Goal: Information Seeking & Learning: Compare options

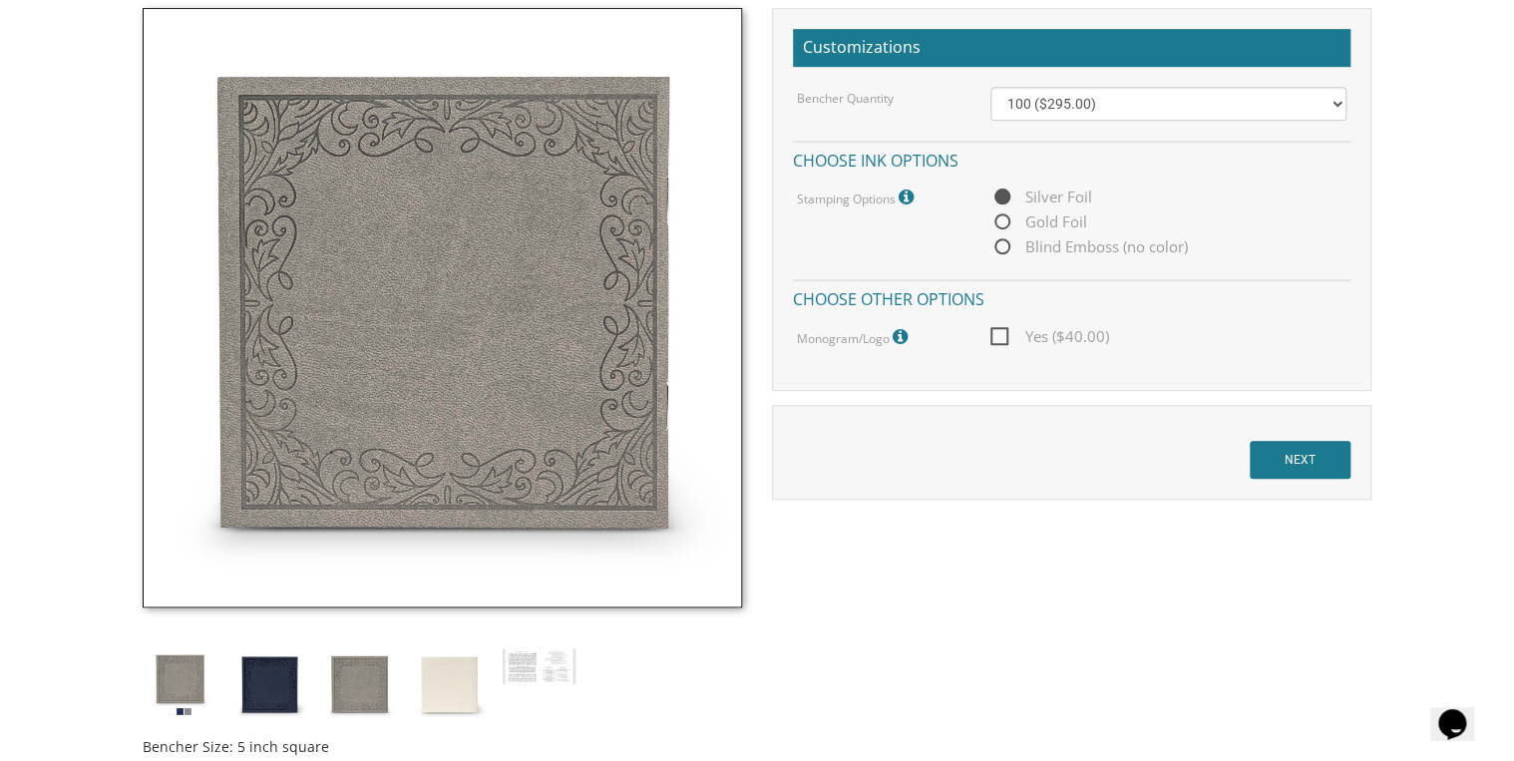
click at [173, 679] on img at bounding box center [180, 684] width 75 height 75
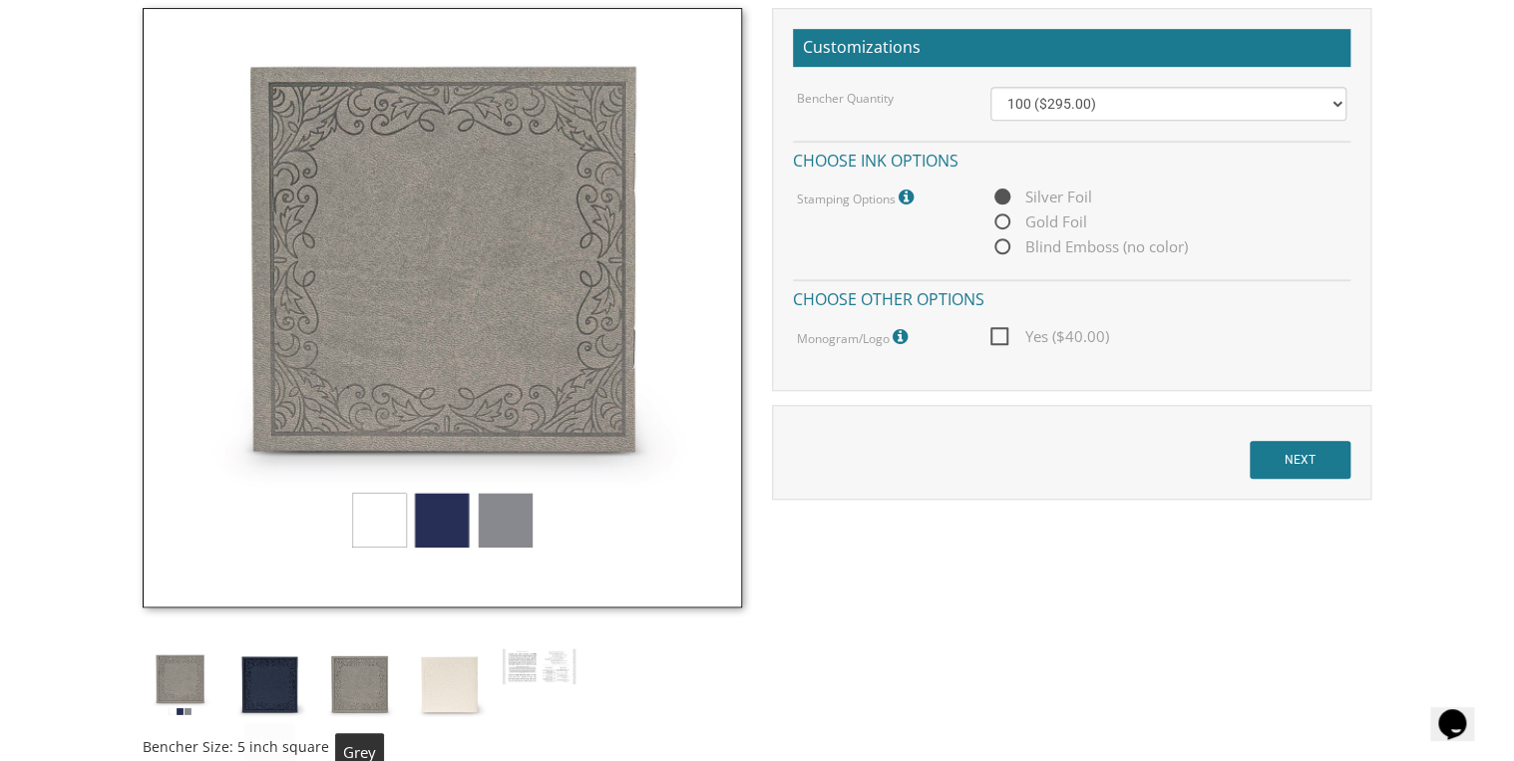
click at [374, 682] on img at bounding box center [359, 684] width 75 height 75
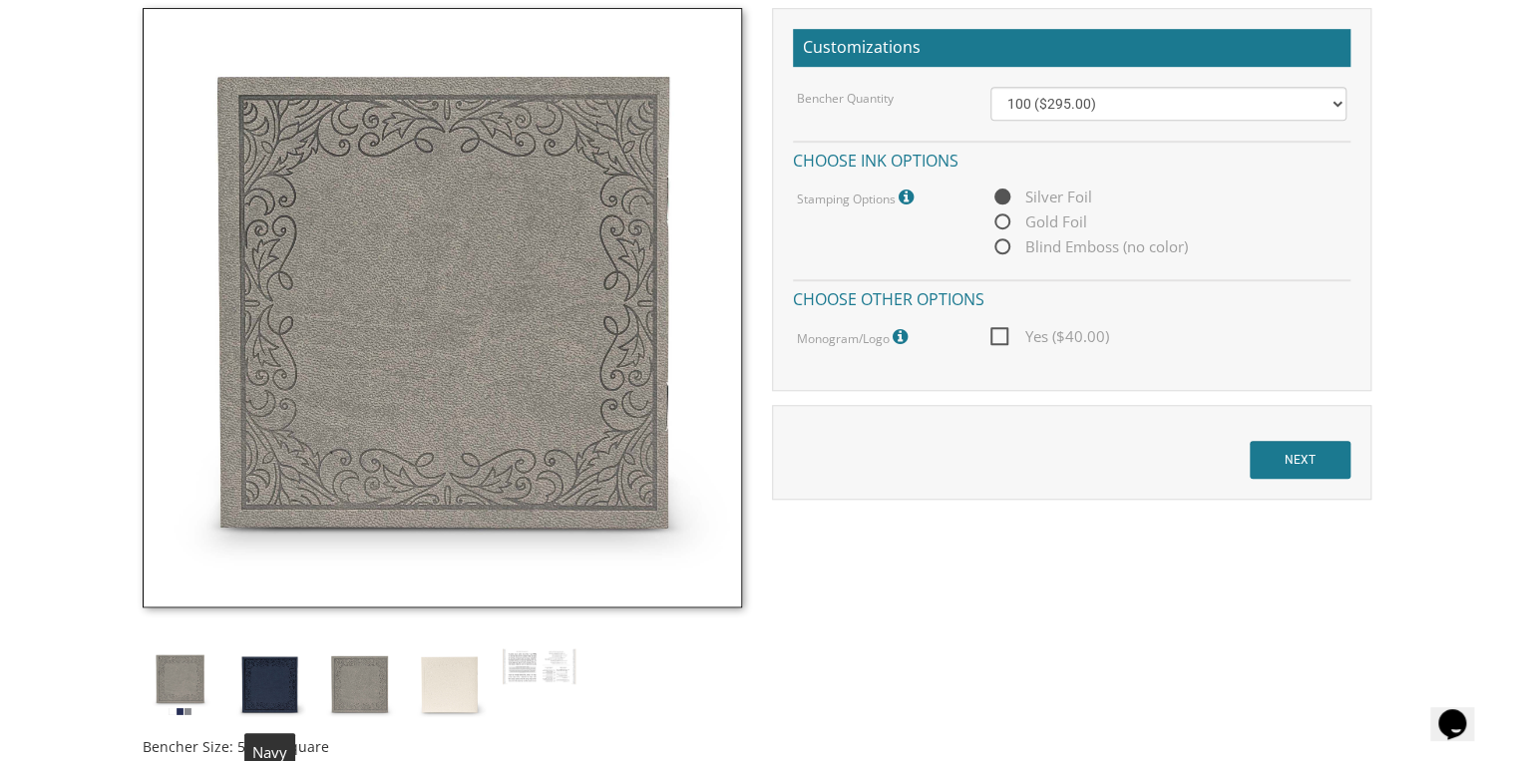
click at [279, 679] on img at bounding box center [269, 684] width 75 height 75
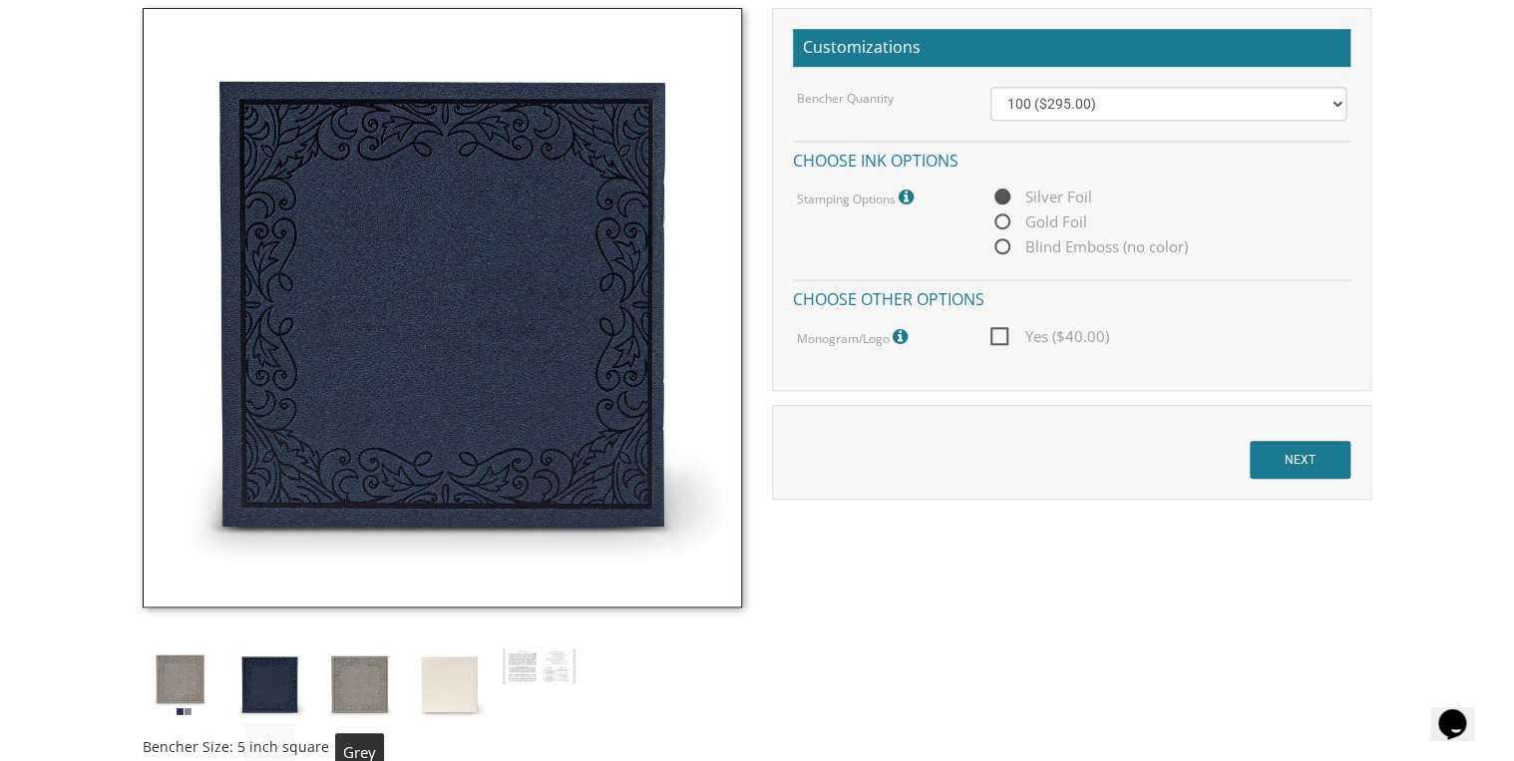
click at [377, 682] on img at bounding box center [359, 684] width 75 height 75
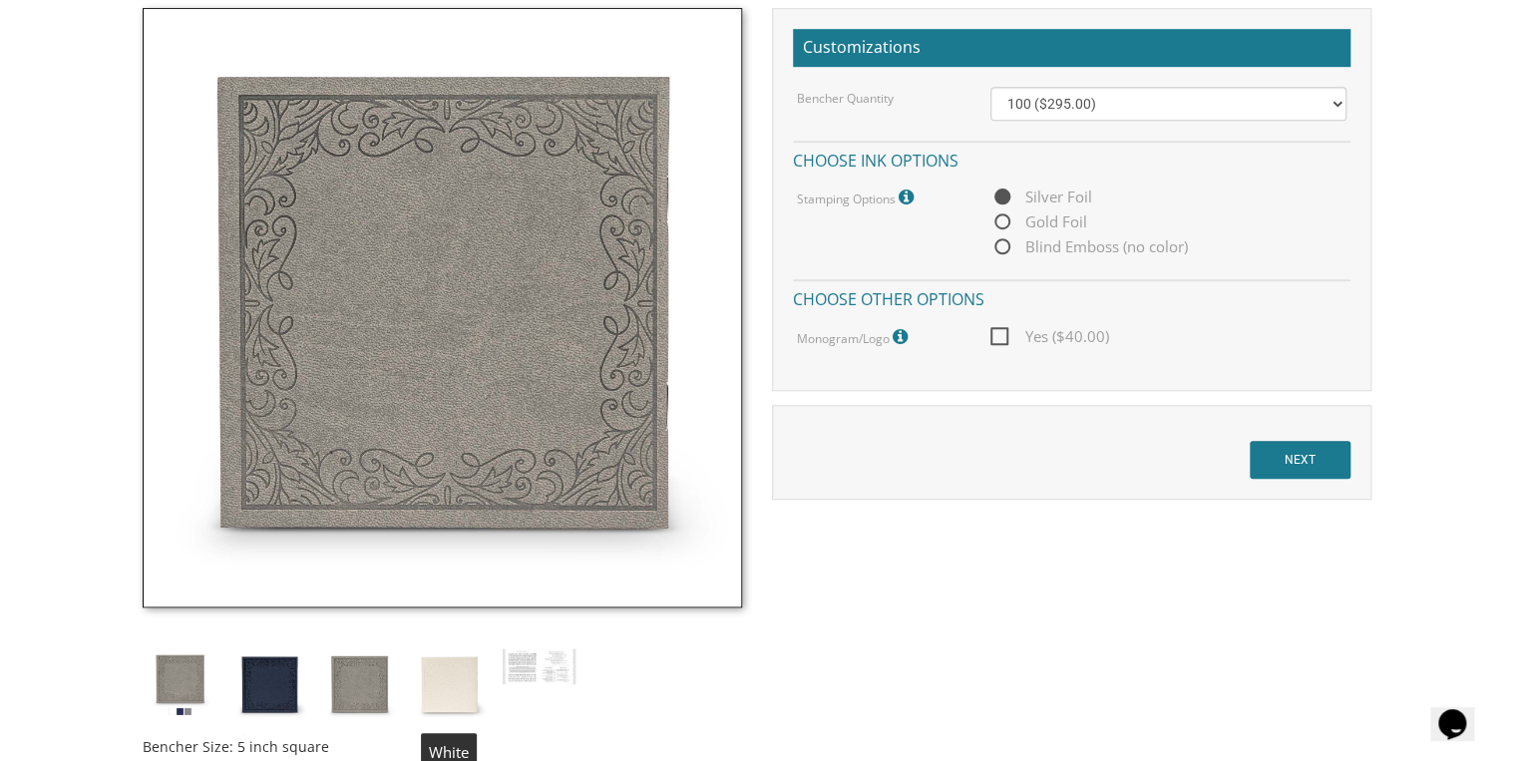
click at [451, 679] on img at bounding box center [449, 684] width 75 height 75
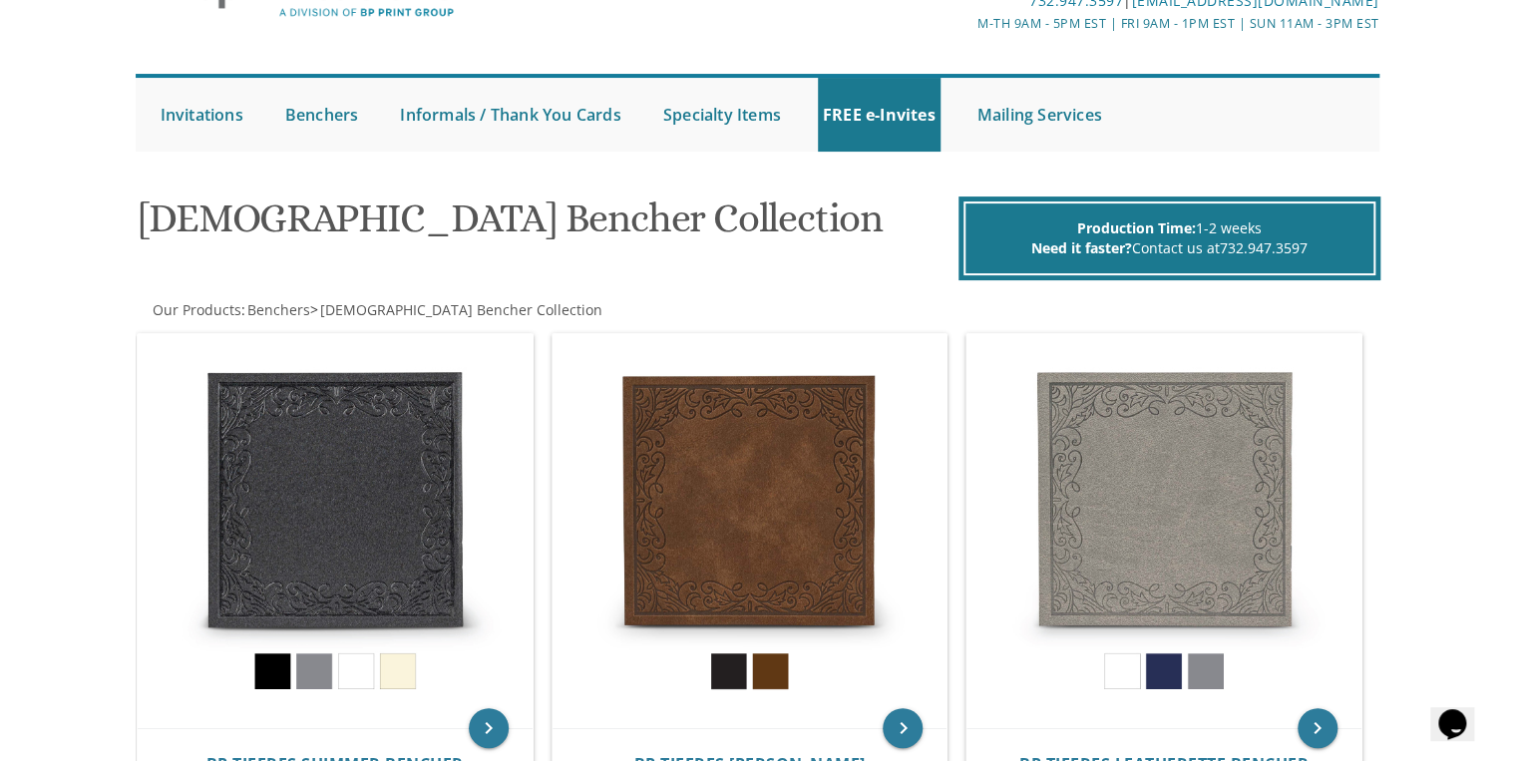
scroll to position [117, 0]
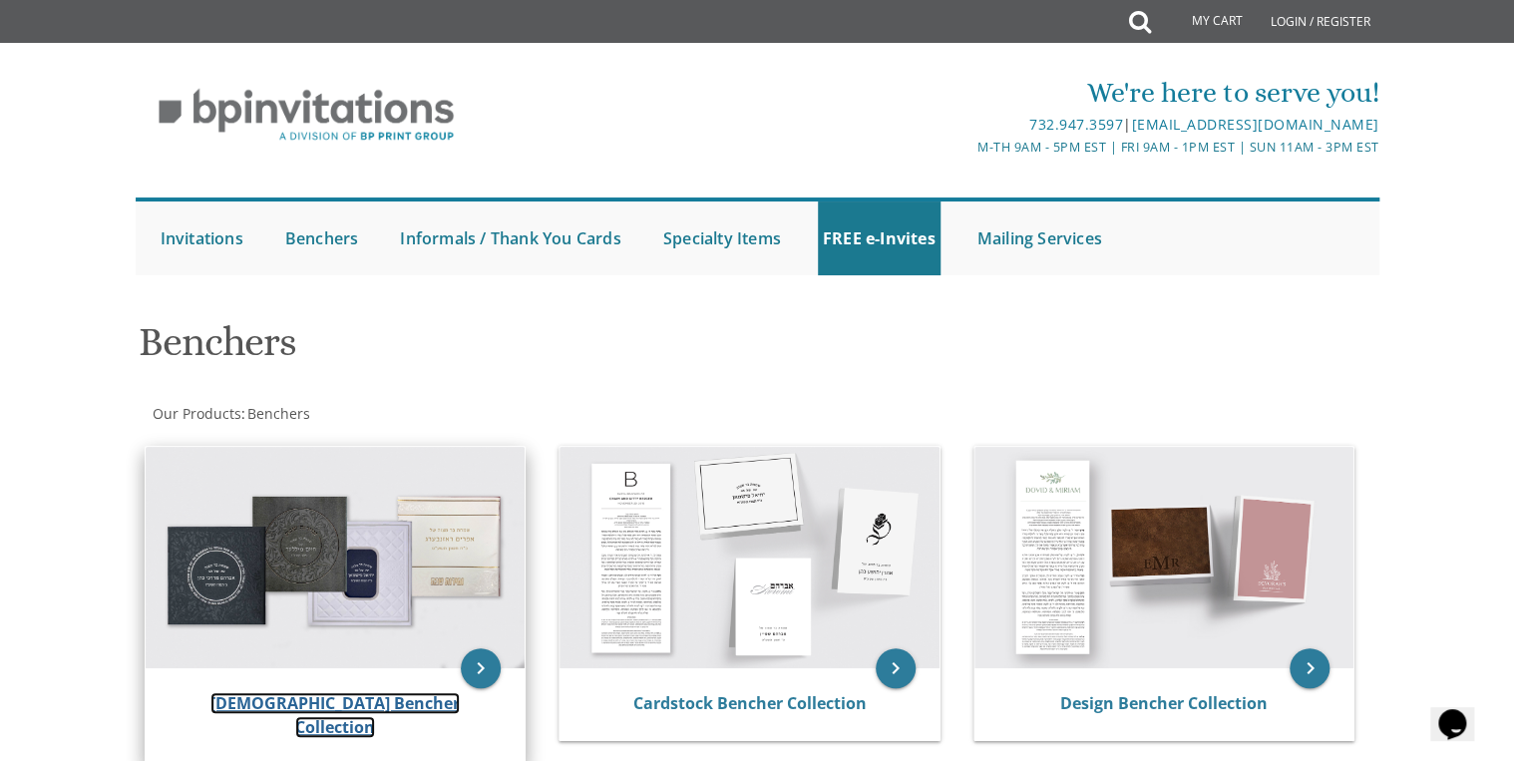
click at [381, 703] on link "[DEMOGRAPHIC_DATA] Bencher Collection" at bounding box center [335, 715] width 249 height 46
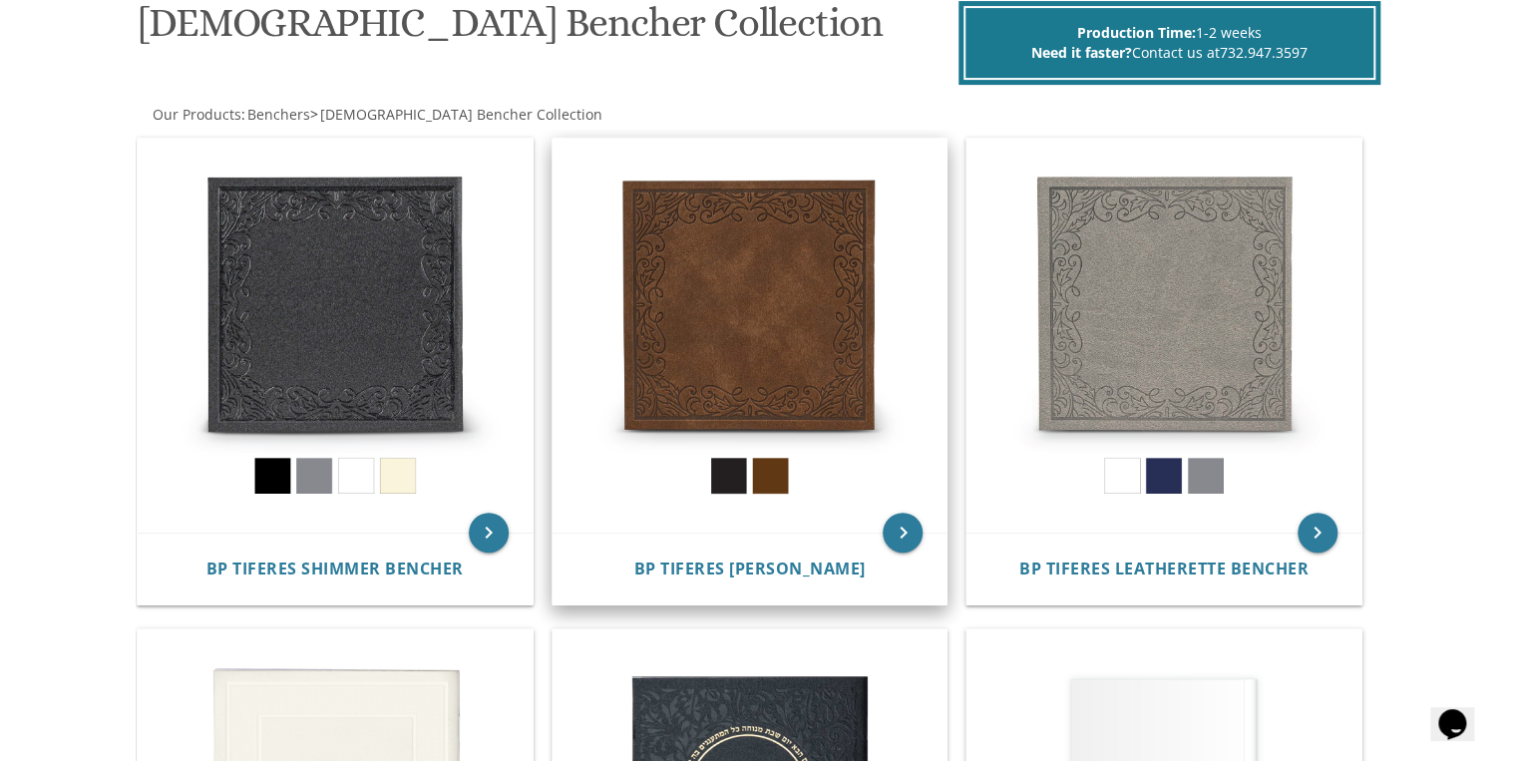
click at [730, 468] on img at bounding box center [750, 336] width 395 height 395
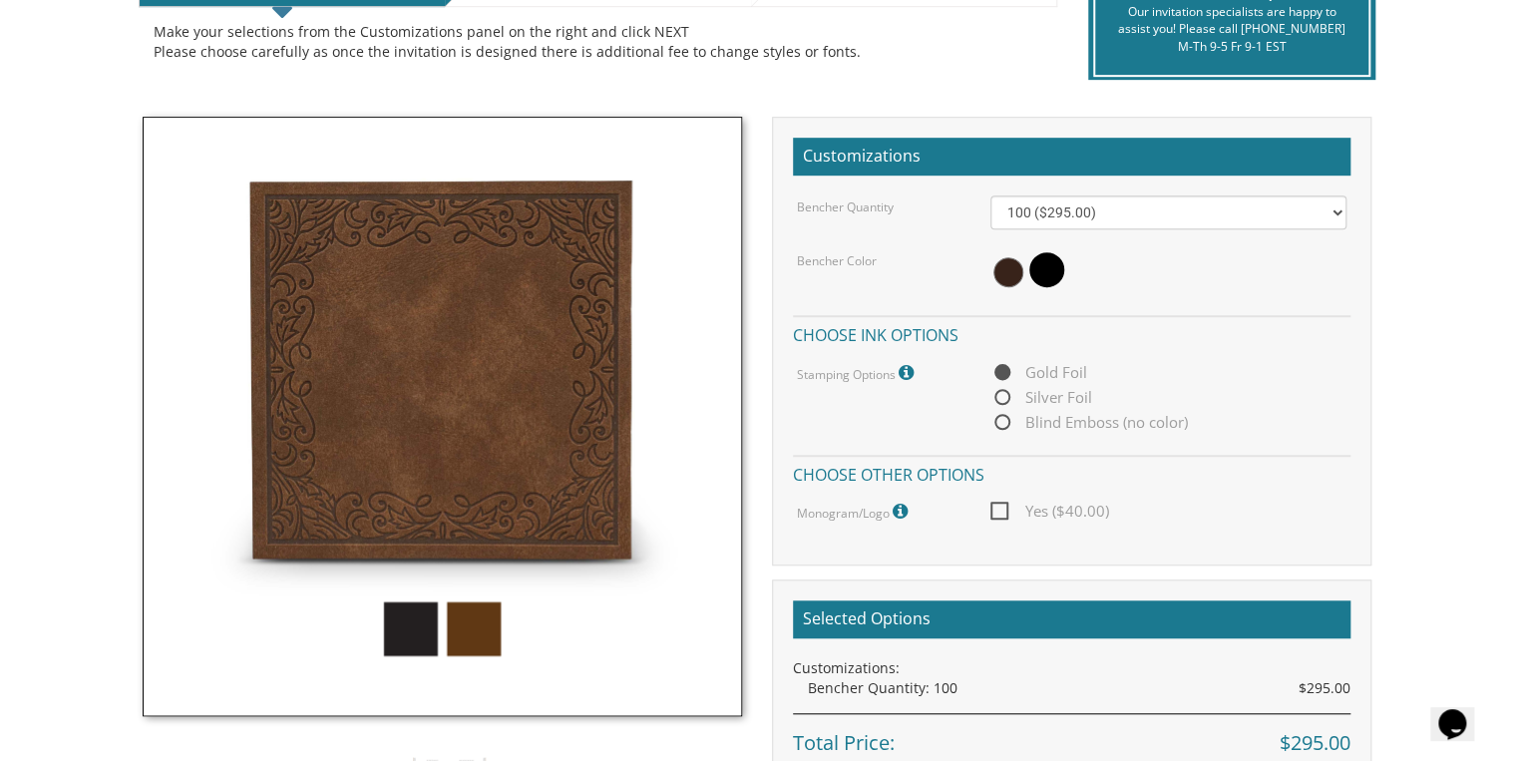
scroll to position [479, 0]
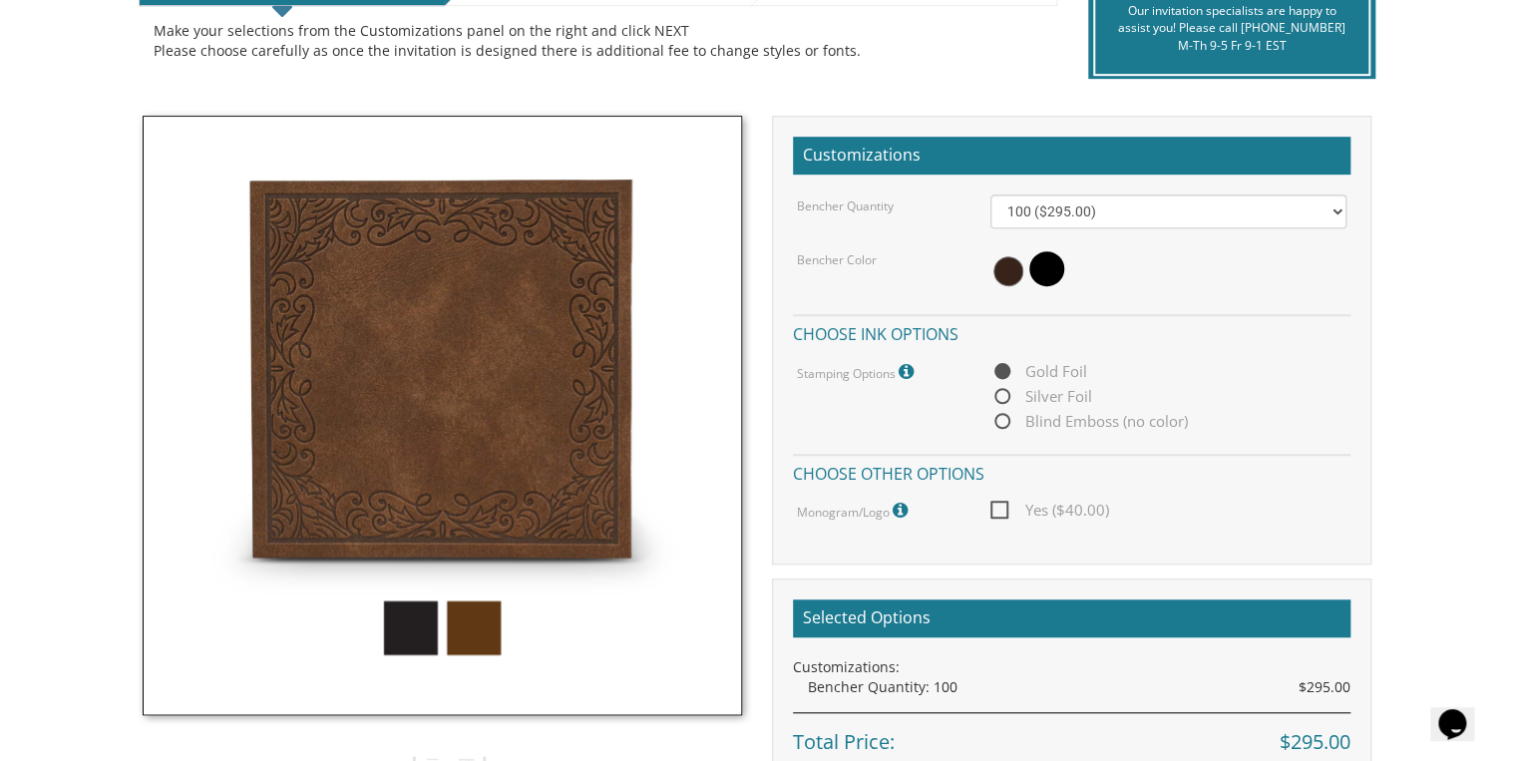
click at [401, 631] on img at bounding box center [443, 416] width 600 height 600
click at [419, 631] on img at bounding box center [443, 416] width 600 height 600
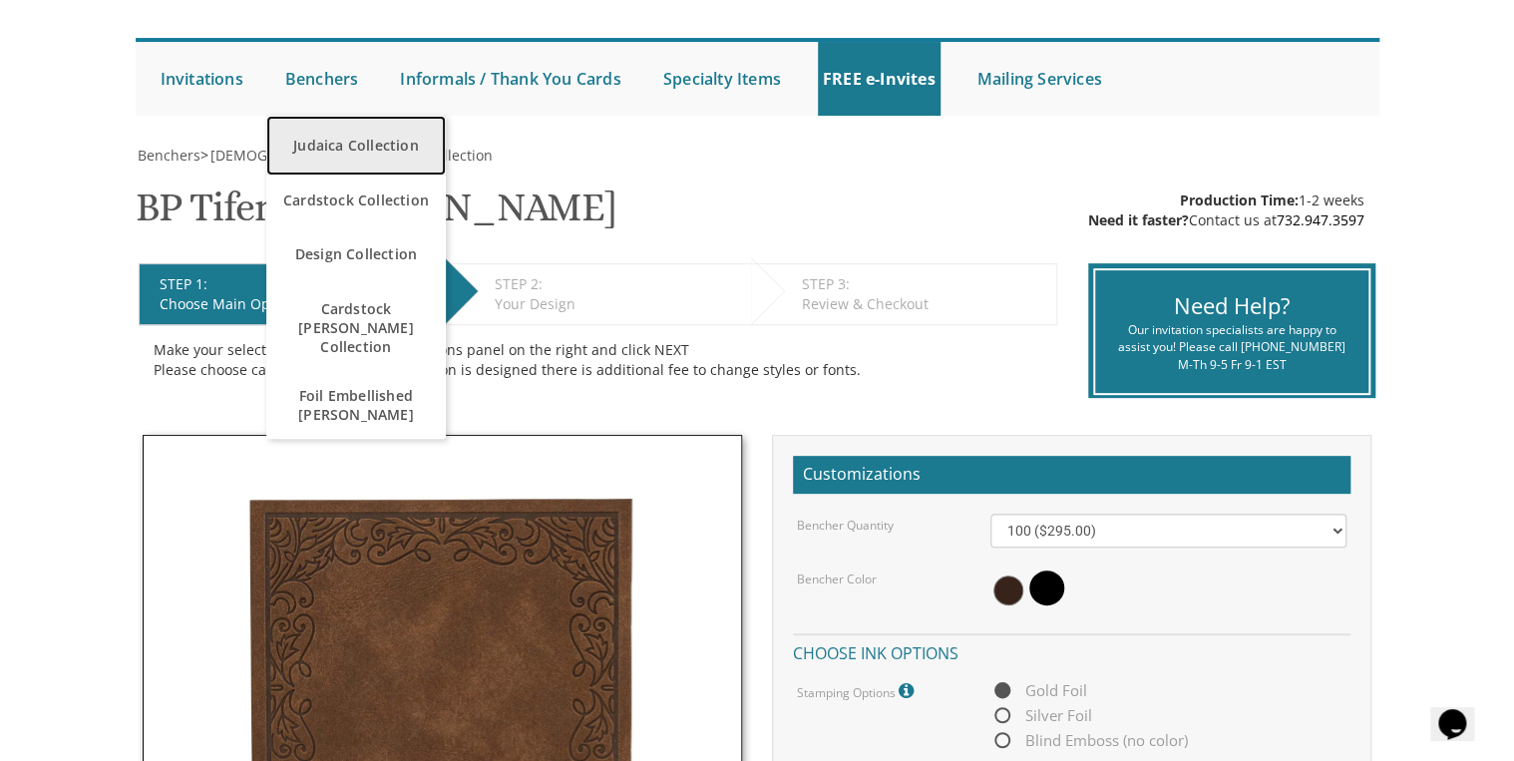
click at [340, 151] on link "Judaica Collection" at bounding box center [356, 146] width 180 height 60
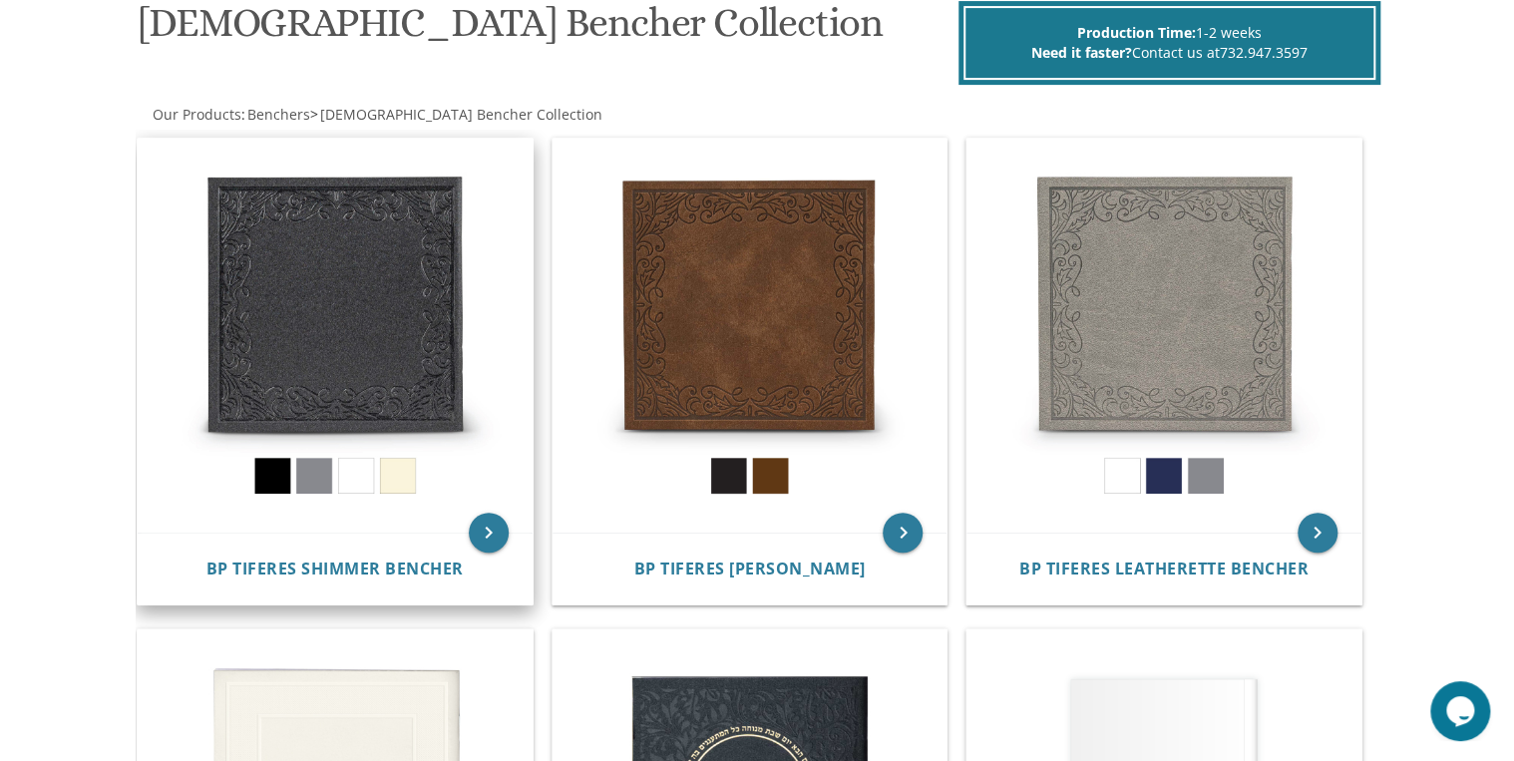
click at [359, 369] on img at bounding box center [335, 336] width 395 height 395
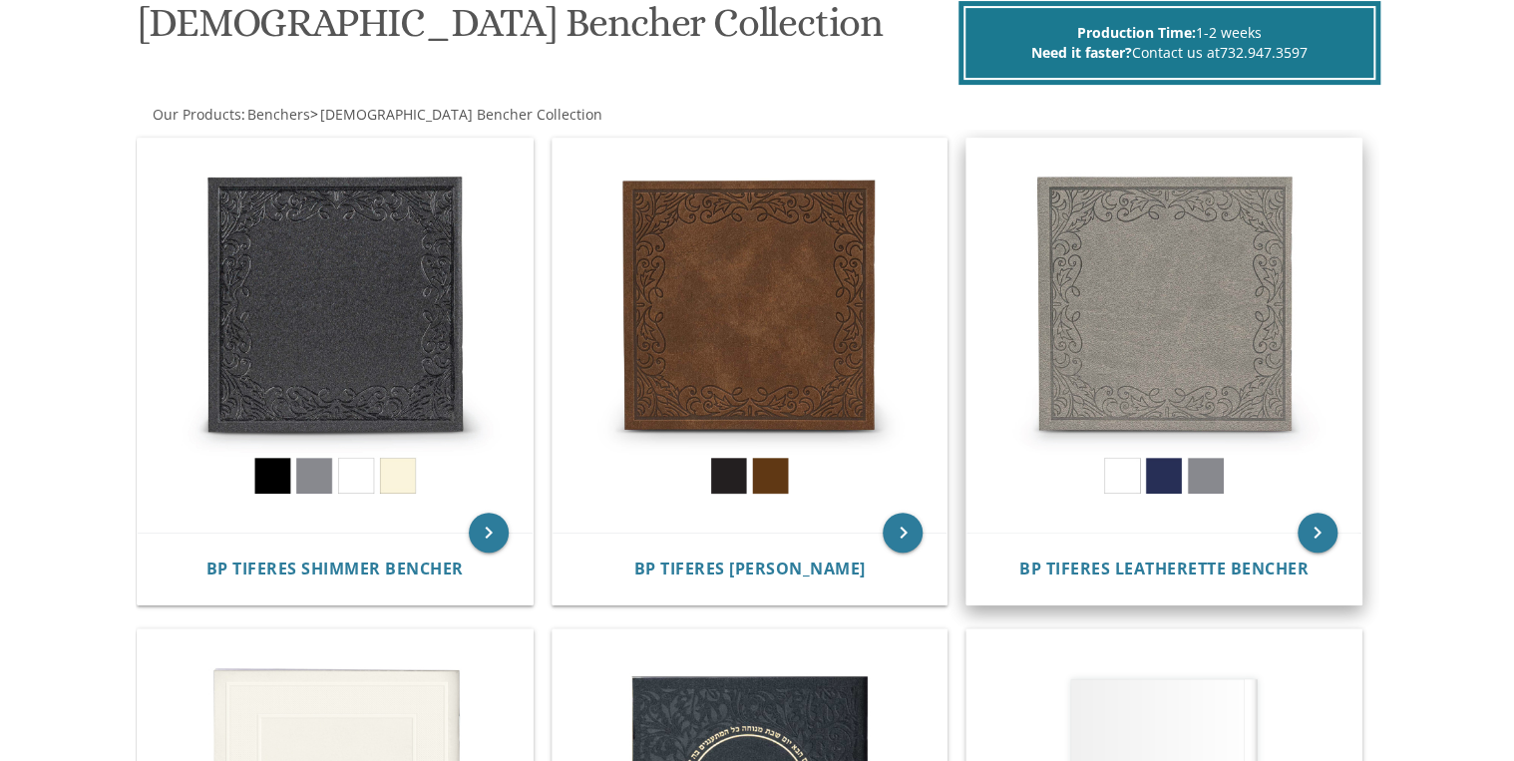
click at [1184, 315] on img at bounding box center [1164, 336] width 395 height 395
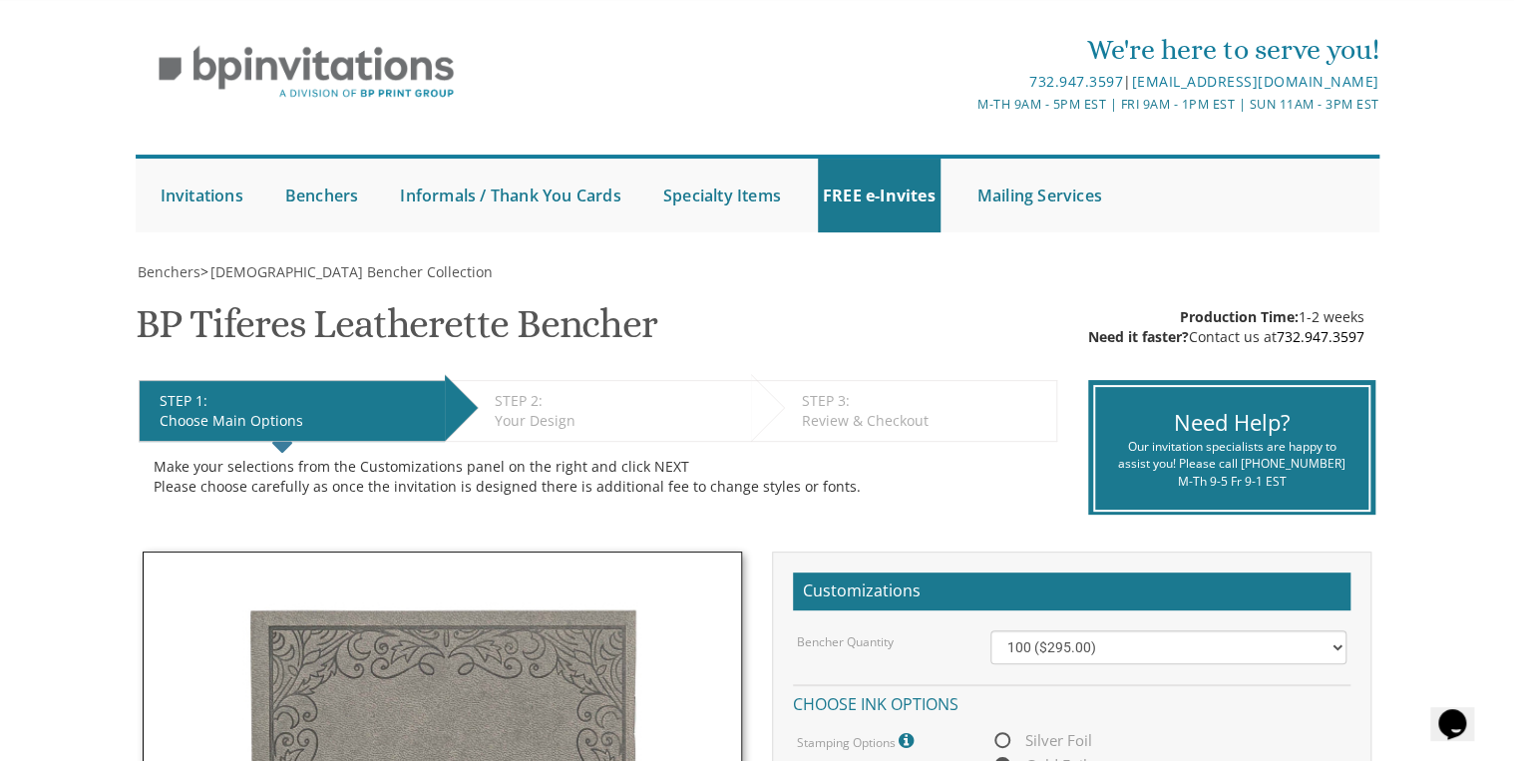
scroll to position [80, 0]
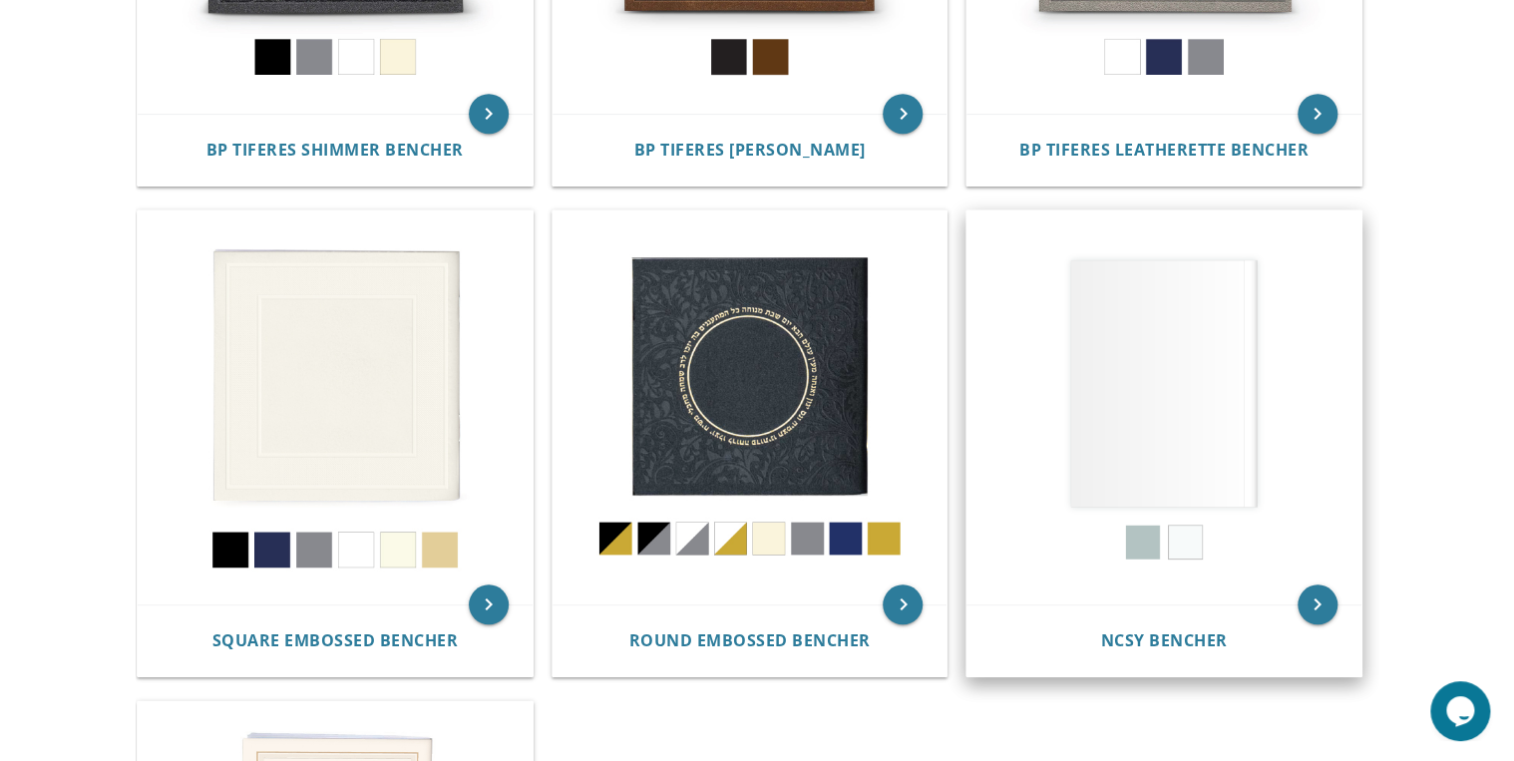
scroll to position [798, 0]
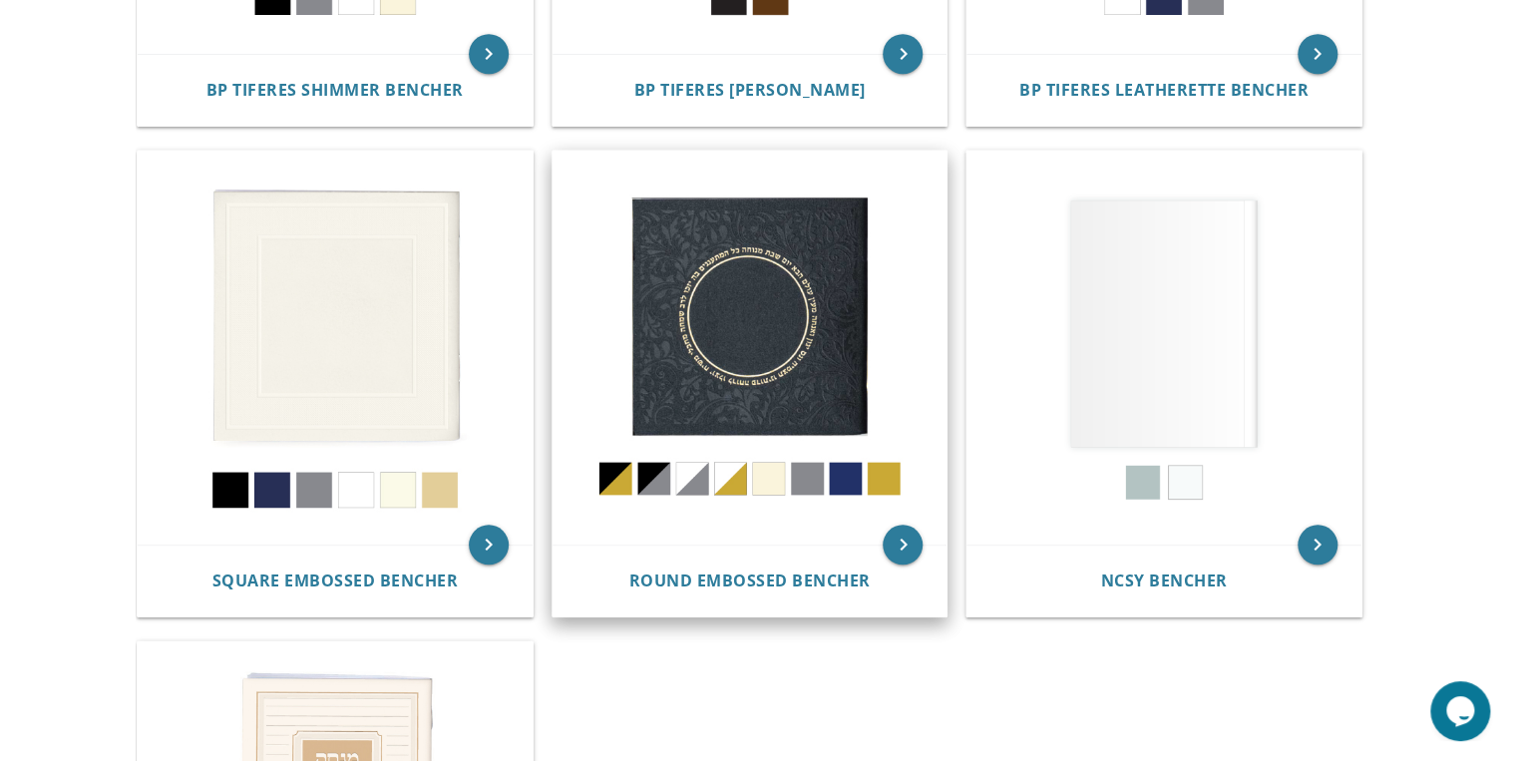
click at [762, 404] on img at bounding box center [750, 348] width 395 height 395
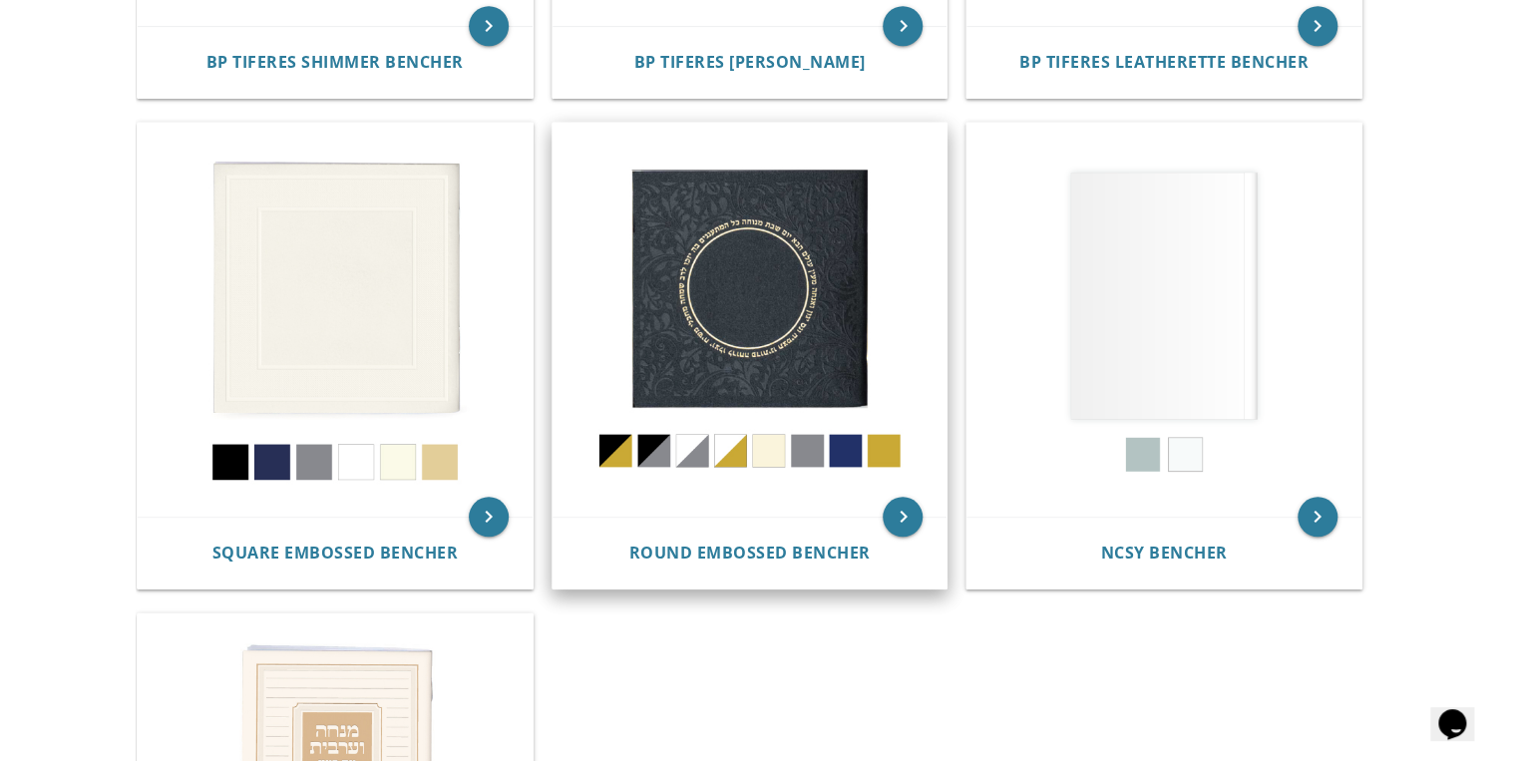
scroll to position [798, 0]
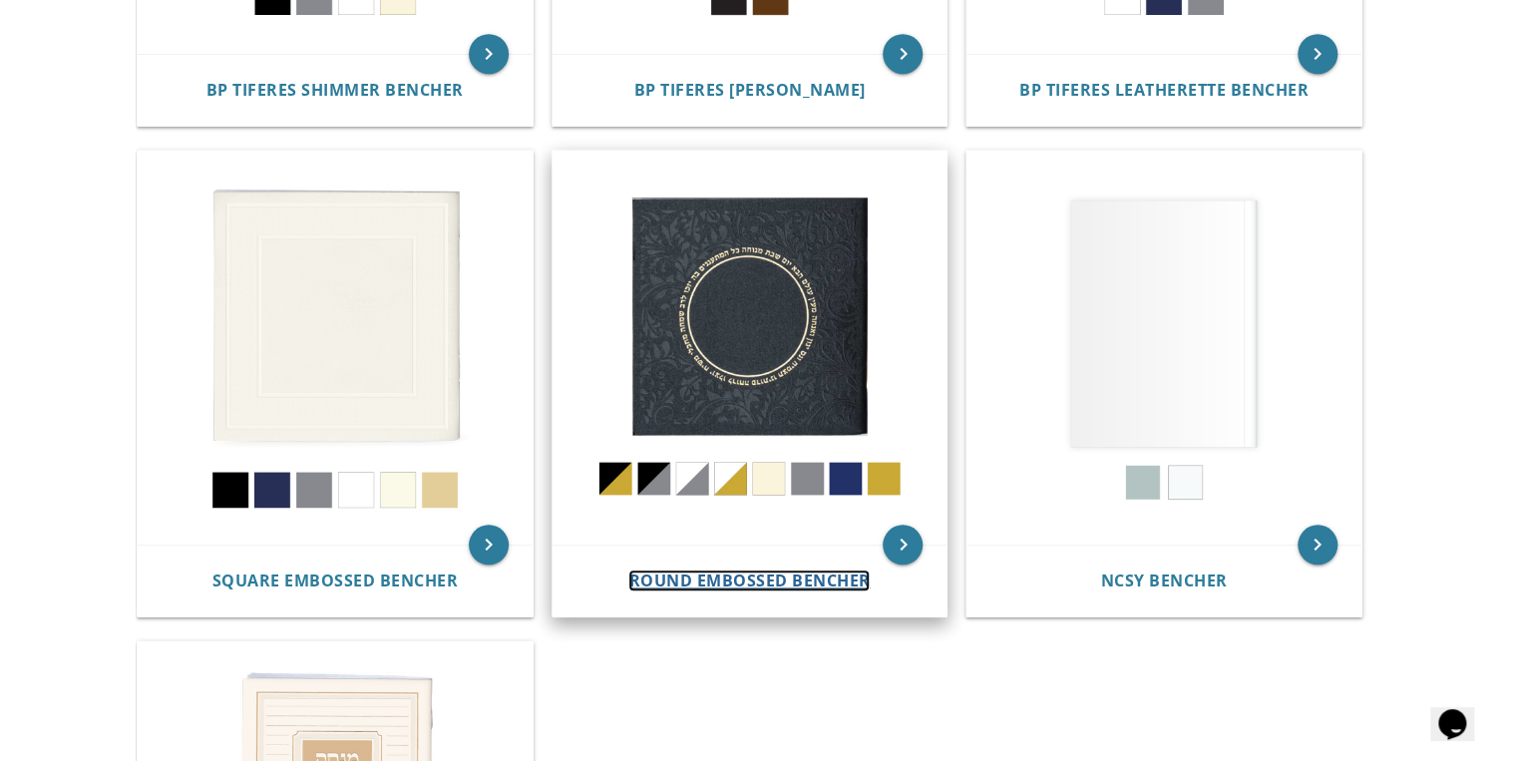
click at [717, 579] on span "Round Embossed Bencher" at bounding box center [749, 581] width 241 height 22
